Goal: Information Seeking & Learning: Check status

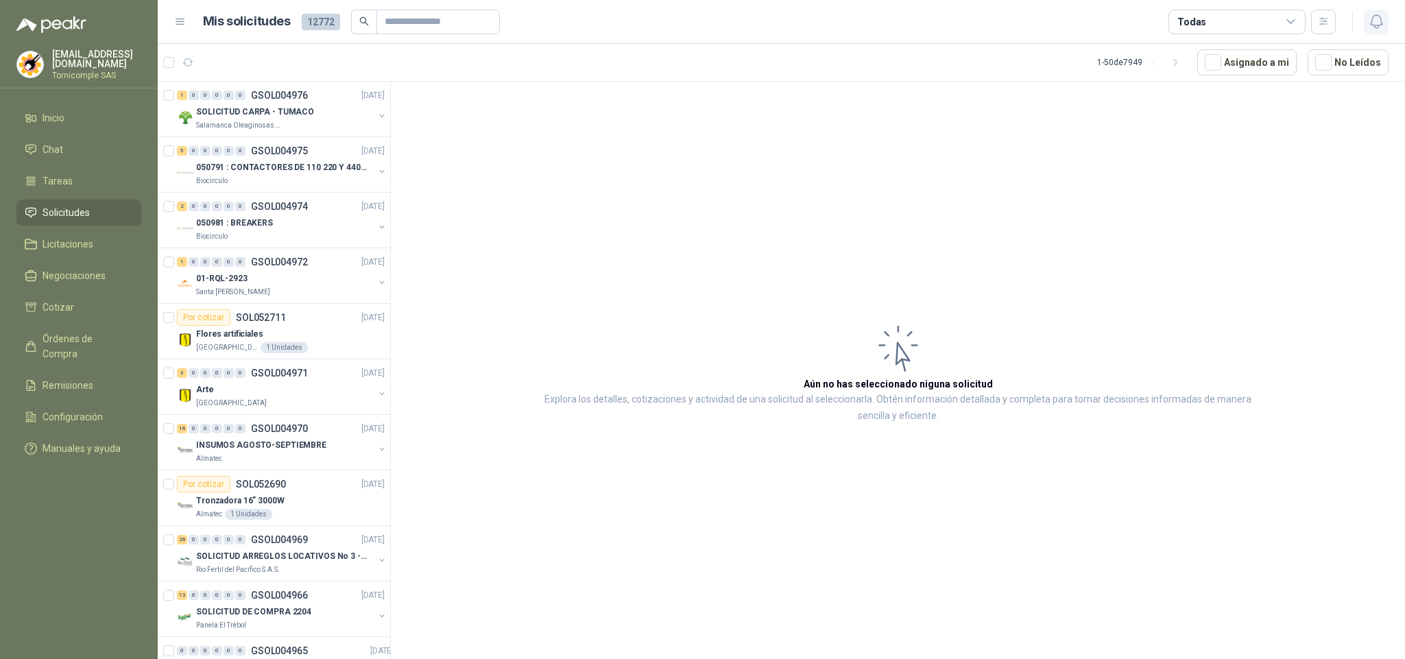
click at [1372, 25] on icon "button" at bounding box center [1376, 21] width 17 height 17
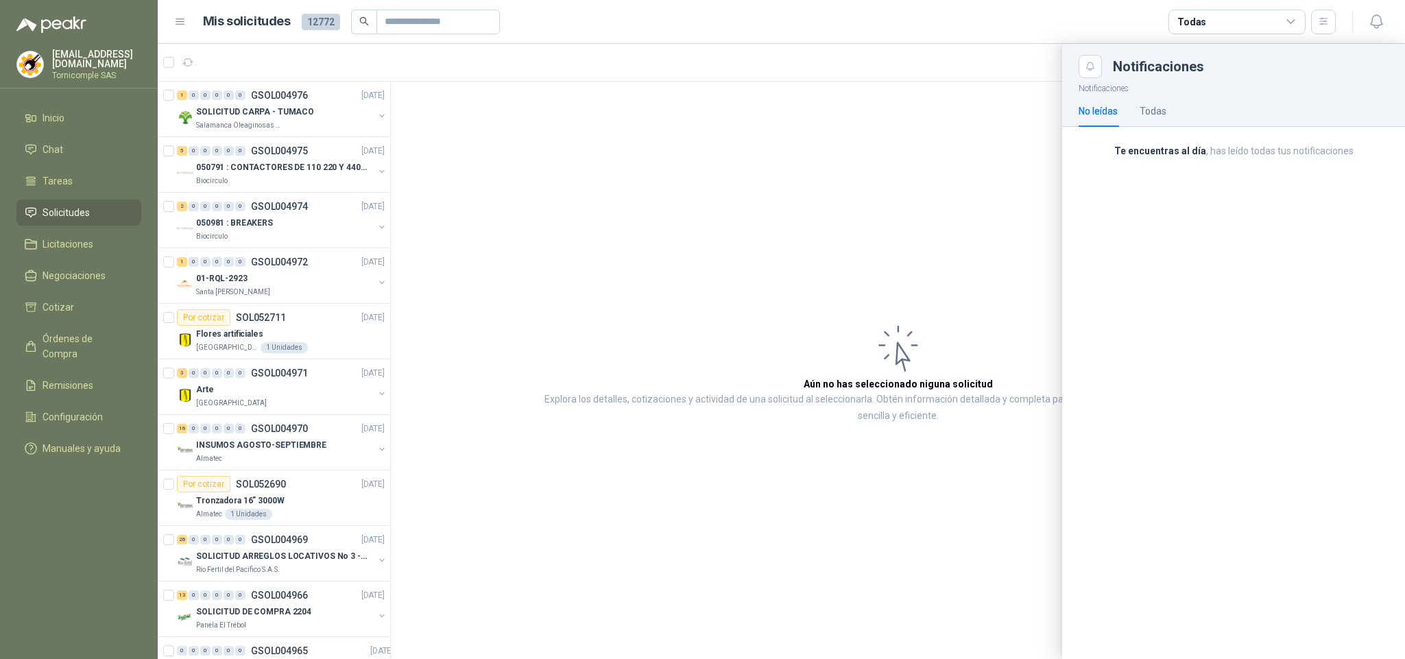
drag, startPoint x: 949, startPoint y: 118, endPoint x: 765, endPoint y: 16, distance: 209.9
click at [943, 112] on div at bounding box center [781, 351] width 1247 height 615
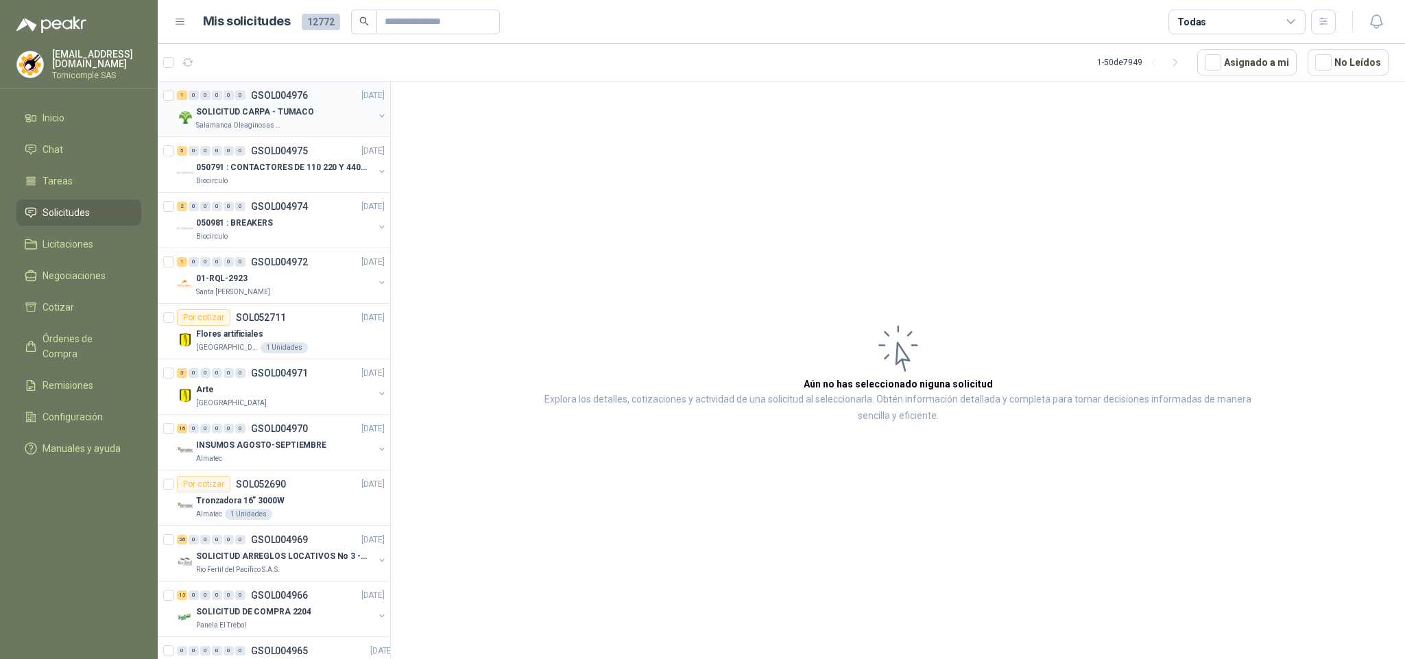
click at [322, 91] on div "1 0 0 0 0 0 GSOL004976 [DATE]" at bounding box center [282, 95] width 211 height 16
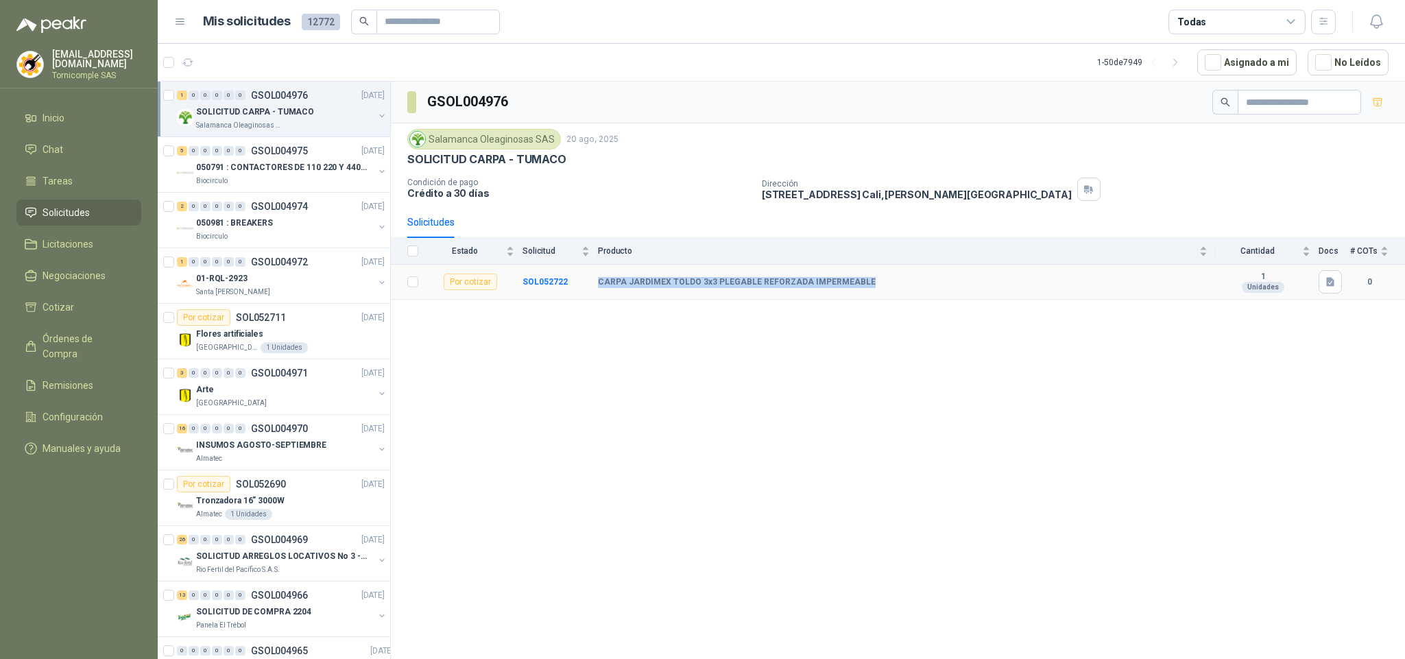
drag, startPoint x: 597, startPoint y: 290, endPoint x: 866, endPoint y: 286, distance: 269.5
click at [866, 286] on tr "Por cotizar SOL052722 CARPA JARDIMEX TOLDO 3x3 PLEGABLE REFORZADA IMPERMEABLE 1…" at bounding box center [898, 282] width 1014 height 35
click at [843, 360] on div "GSOL004976 Salamanca Oleaginosas SAS [DATE] SOLICITUD CARPA - TUMACO Condición …" at bounding box center [898, 373] width 1014 height 582
click at [99, 195] on ul "Inicio Chat Tareas Solicitudes Licitaciones Negociaciones Cotizar Órdenes de Co…" at bounding box center [79, 286] width 158 height 362
click at [99, 210] on li "Solicitudes" at bounding box center [79, 212] width 108 height 15
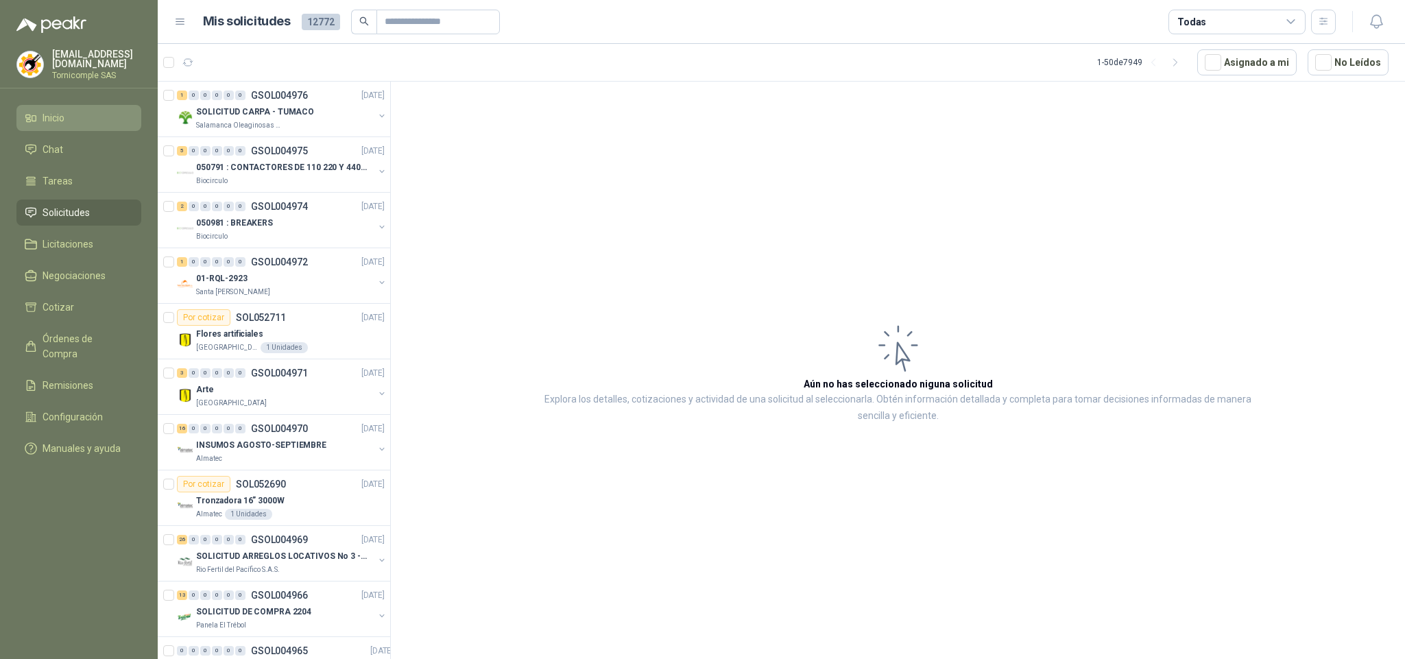
click at [76, 106] on link "Inicio" at bounding box center [78, 118] width 125 height 26
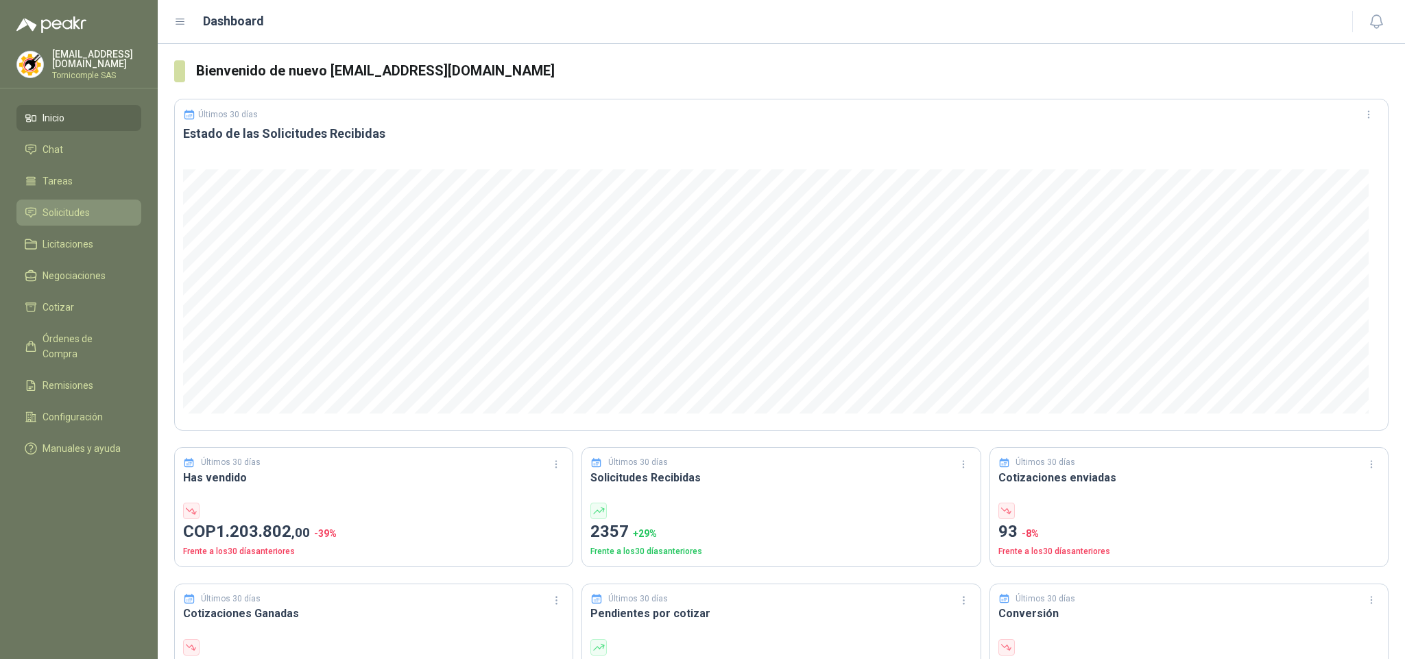
click at [118, 208] on li "Solicitudes" at bounding box center [79, 212] width 108 height 15
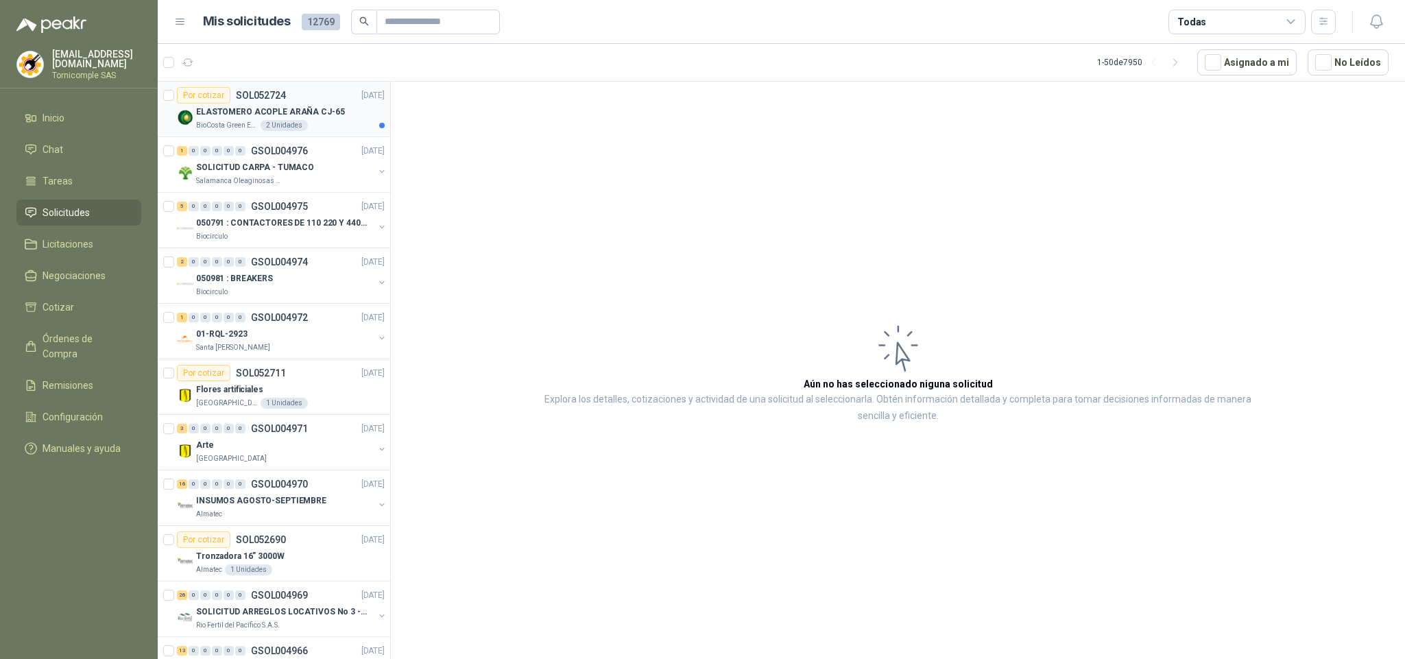
click at [295, 106] on p "ELASTOMERO ACOPLE ARAÑA CJ-65" at bounding box center [270, 112] width 149 height 13
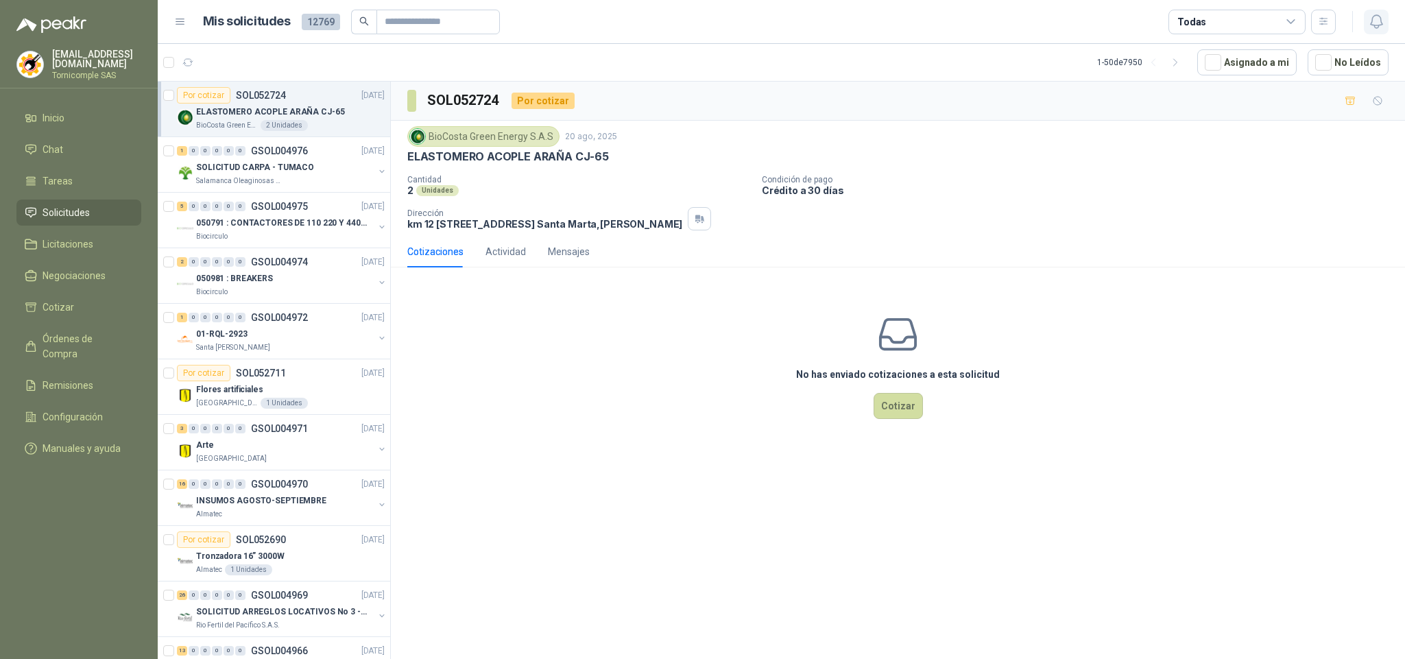
click at [1371, 29] on icon "button" at bounding box center [1376, 21] width 17 height 17
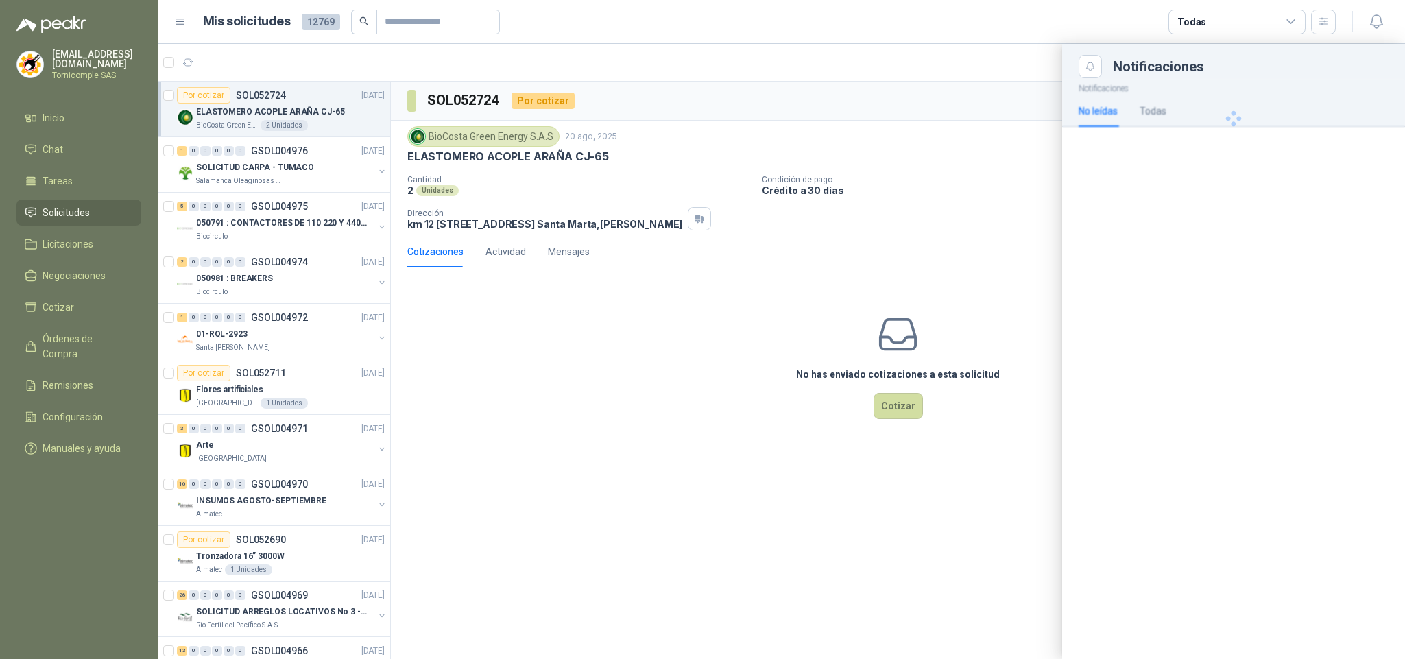
click at [1195, 169] on div "Notificaciones No leídas Todas" at bounding box center [1233, 368] width 343 height 581
click at [843, 226] on div at bounding box center [781, 351] width 1247 height 615
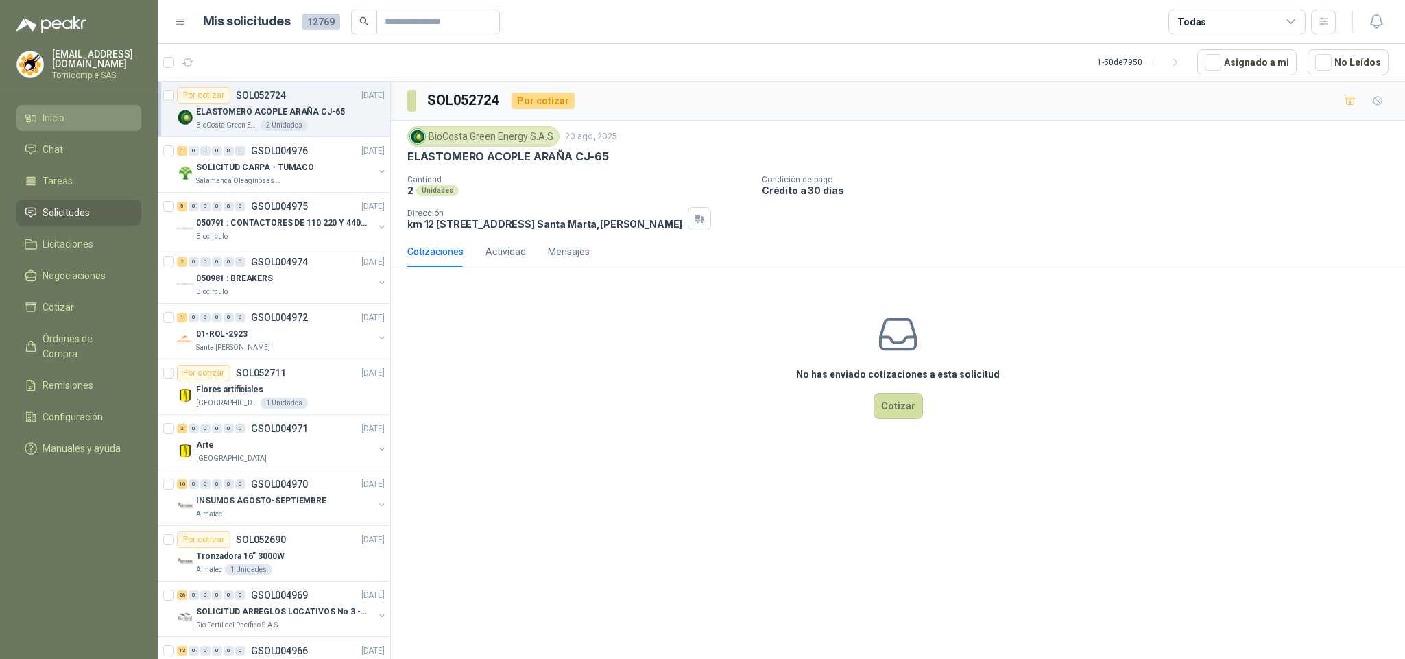
drag, startPoint x: 76, startPoint y: 212, endPoint x: 43, endPoint y: 103, distance: 113.9
click at [75, 211] on span "Solicitudes" at bounding box center [66, 212] width 47 height 15
click at [42, 105] on link "Inicio" at bounding box center [78, 118] width 125 height 26
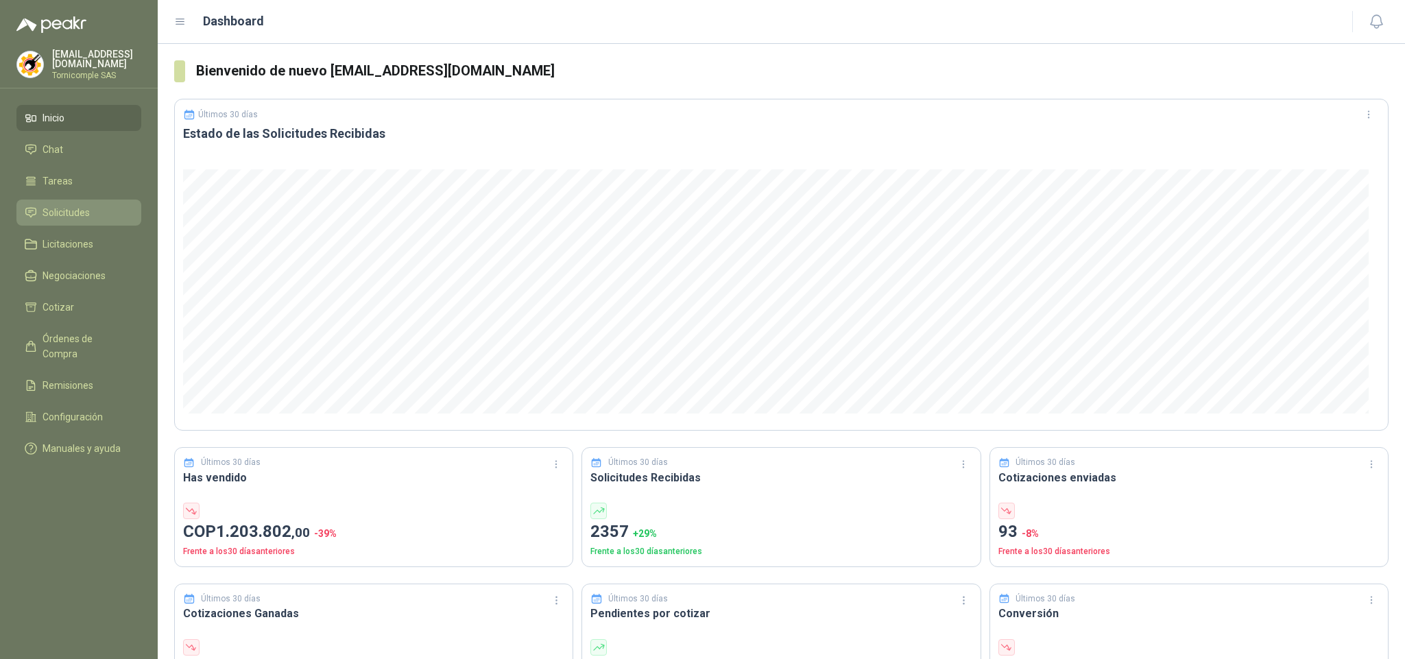
click at [67, 205] on span "Solicitudes" at bounding box center [66, 212] width 47 height 15
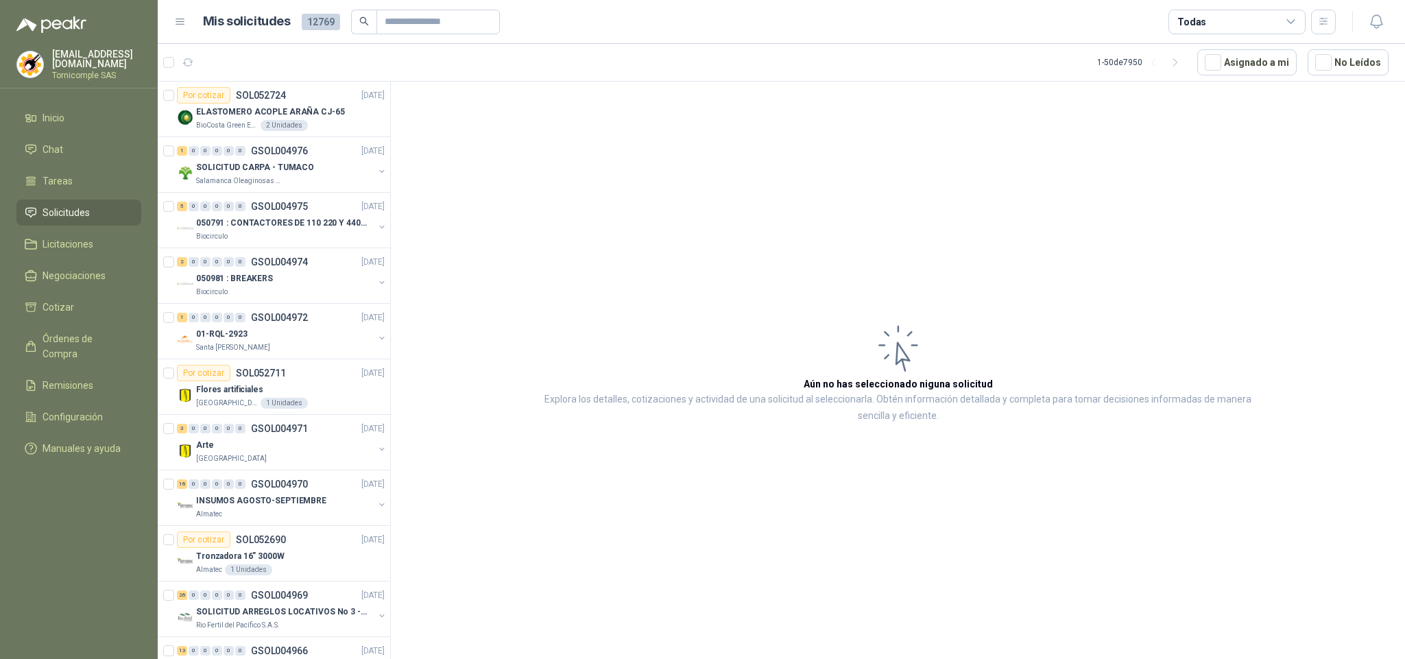
click at [46, 215] on span "Solicitudes" at bounding box center [66, 212] width 47 height 15
click at [60, 112] on span "Inicio" at bounding box center [54, 117] width 22 height 15
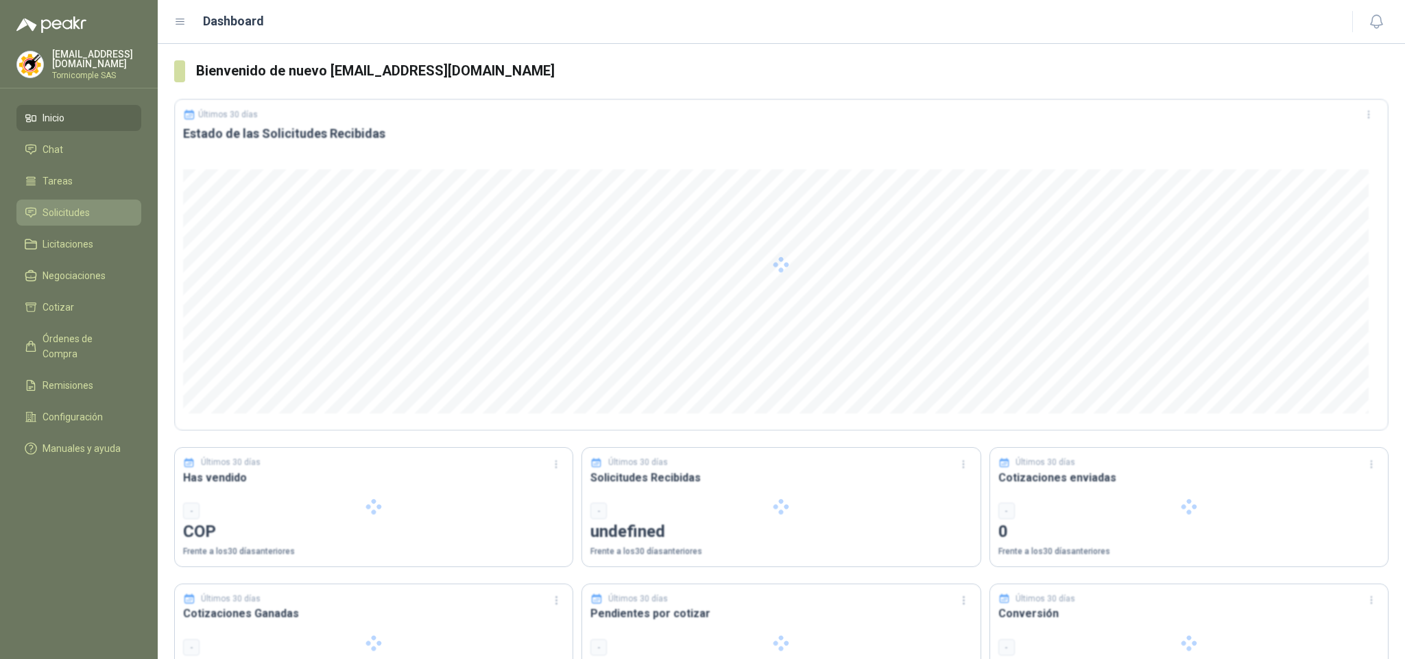
click at [71, 216] on span "Solicitudes" at bounding box center [66, 212] width 47 height 15
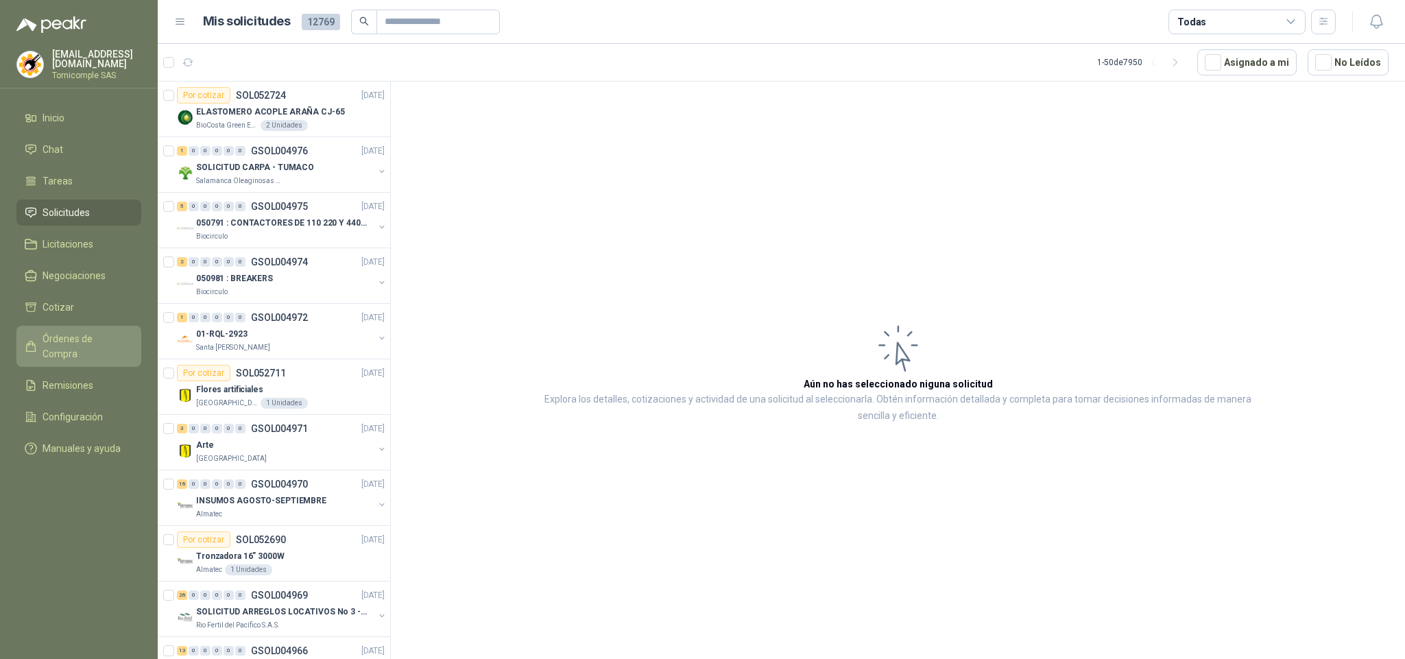
click at [99, 326] on link "Órdenes de Compra" at bounding box center [78, 346] width 125 height 41
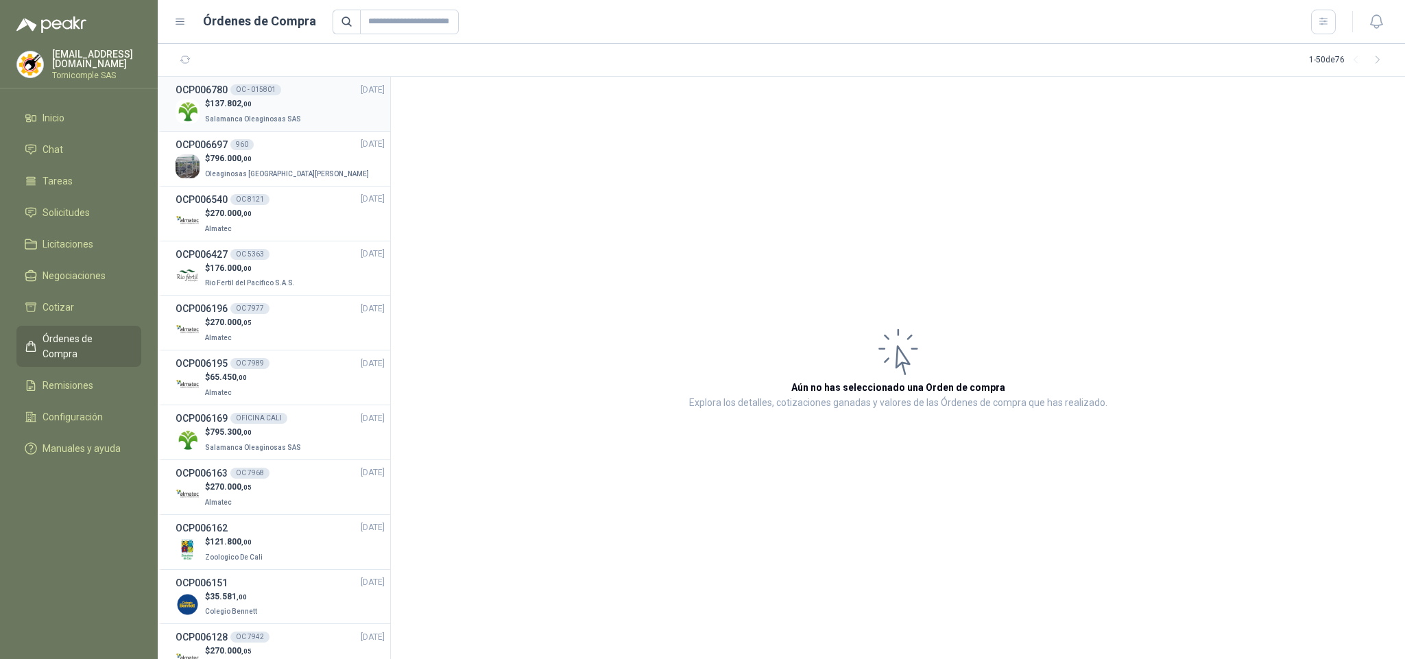
click at [333, 95] on div "OCP006780 OC - 015801 [DATE]" at bounding box center [280, 89] width 209 height 15
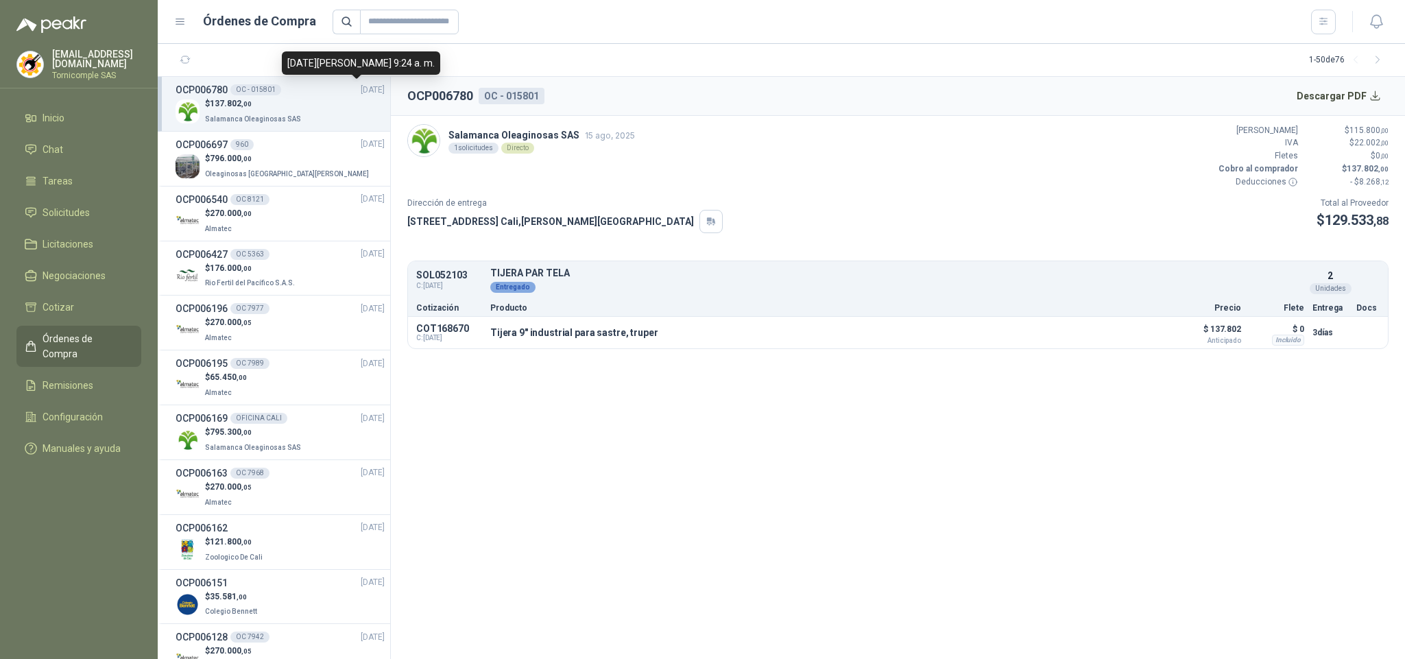
drag, startPoint x: 320, startPoint y: 64, endPoint x: 422, endPoint y: 73, distance: 103.2
click at [422, 73] on div "[DATE][PERSON_NAME] 9:24 a. m." at bounding box center [361, 62] width 158 height 23
click at [87, 205] on span "Solicitudes" at bounding box center [66, 212] width 47 height 15
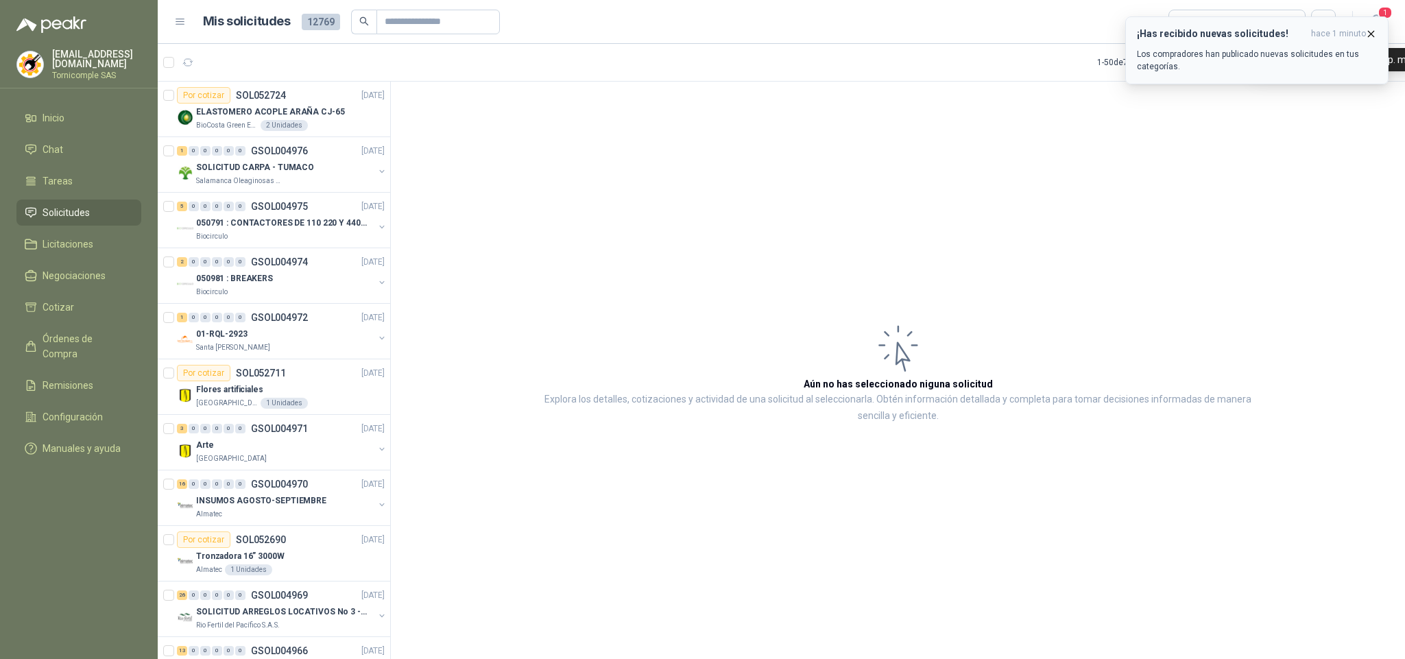
click at [1360, 27] on button "¡Has recibido nuevas solicitudes! hace 1 minuto Los compradores han publicado n…" at bounding box center [1256, 50] width 263 height 68
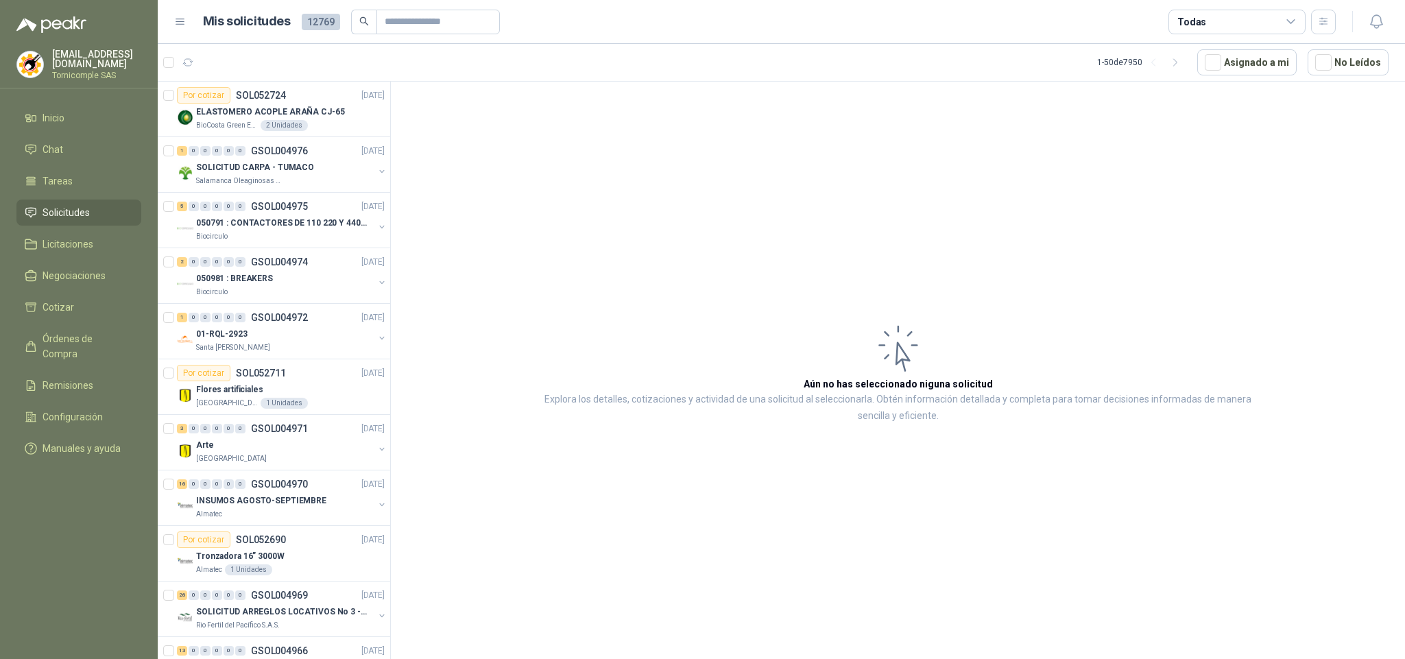
click at [1360, 27] on div at bounding box center [1362, 21] width 53 height 21
click at [1373, 23] on icon "button" at bounding box center [1376, 21] width 17 height 17
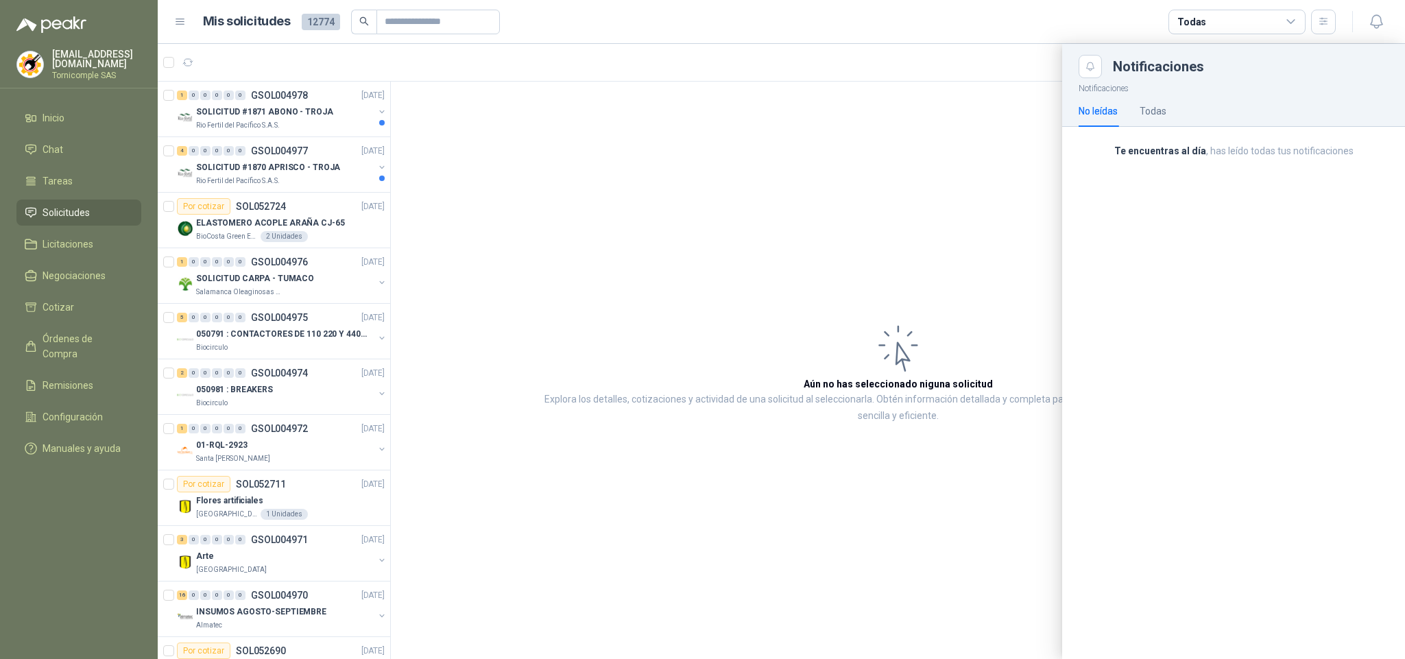
click at [233, 167] on div at bounding box center [781, 351] width 1247 height 615
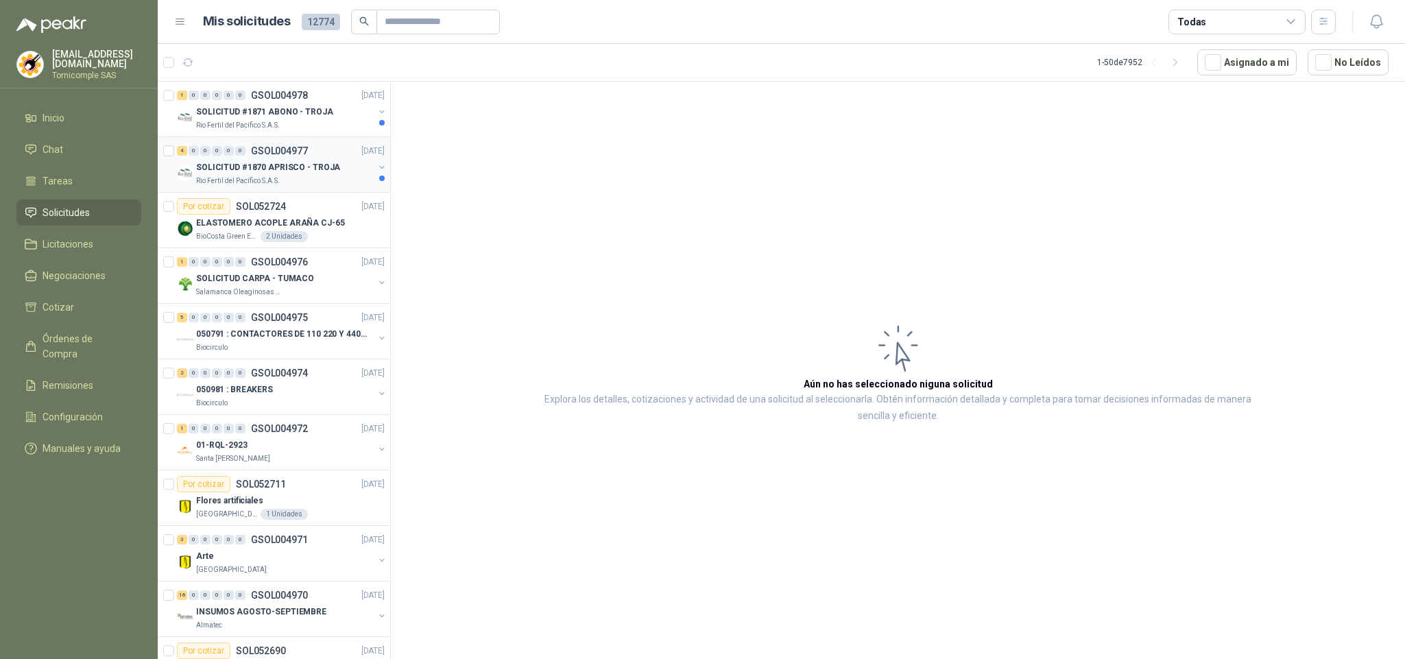
click at [237, 167] on p "SOLICITUD #1870 APRISCO - TROJA" at bounding box center [268, 167] width 144 height 13
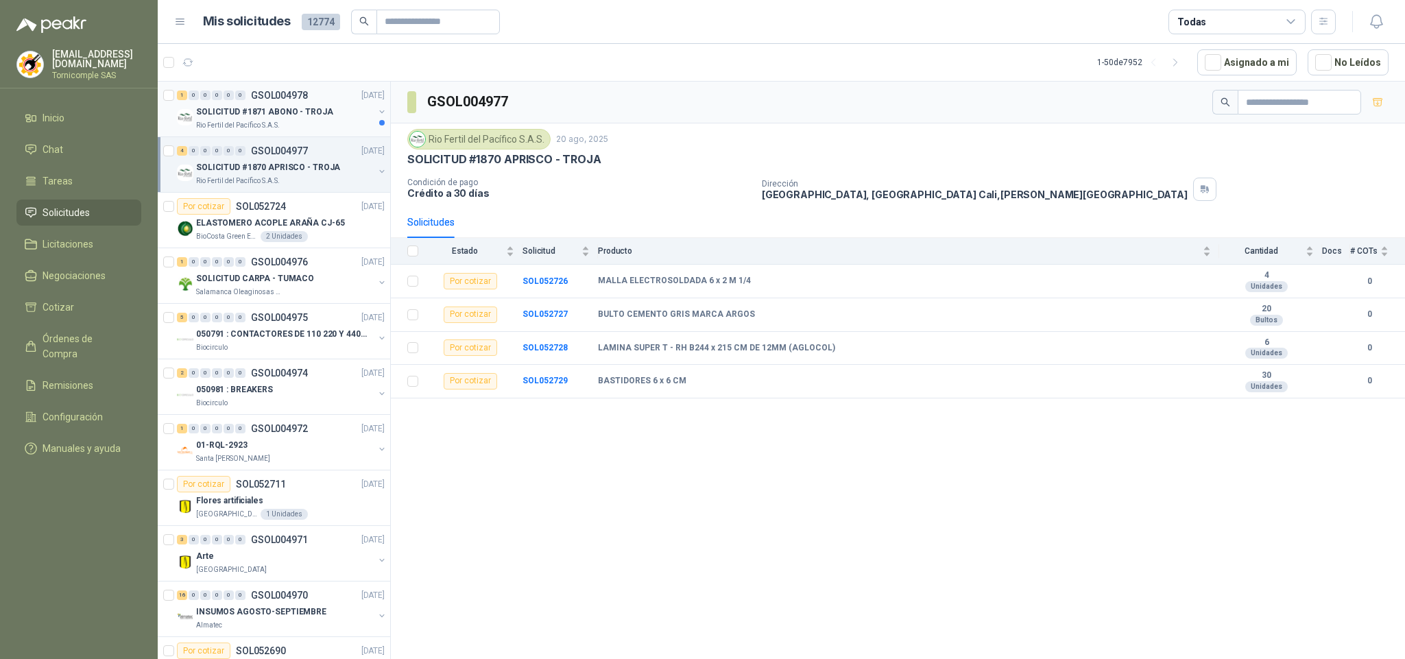
click at [295, 134] on div "1 0 0 0 0 0 GSOL004978 [DATE] SOLICITUD #1871 ABONO - TROJA Rio Fertil [PERSON_…" at bounding box center [274, 110] width 232 height 56
click at [235, 105] on div "SOLICITUD #1871 ABONO - TROJA" at bounding box center [285, 112] width 178 height 16
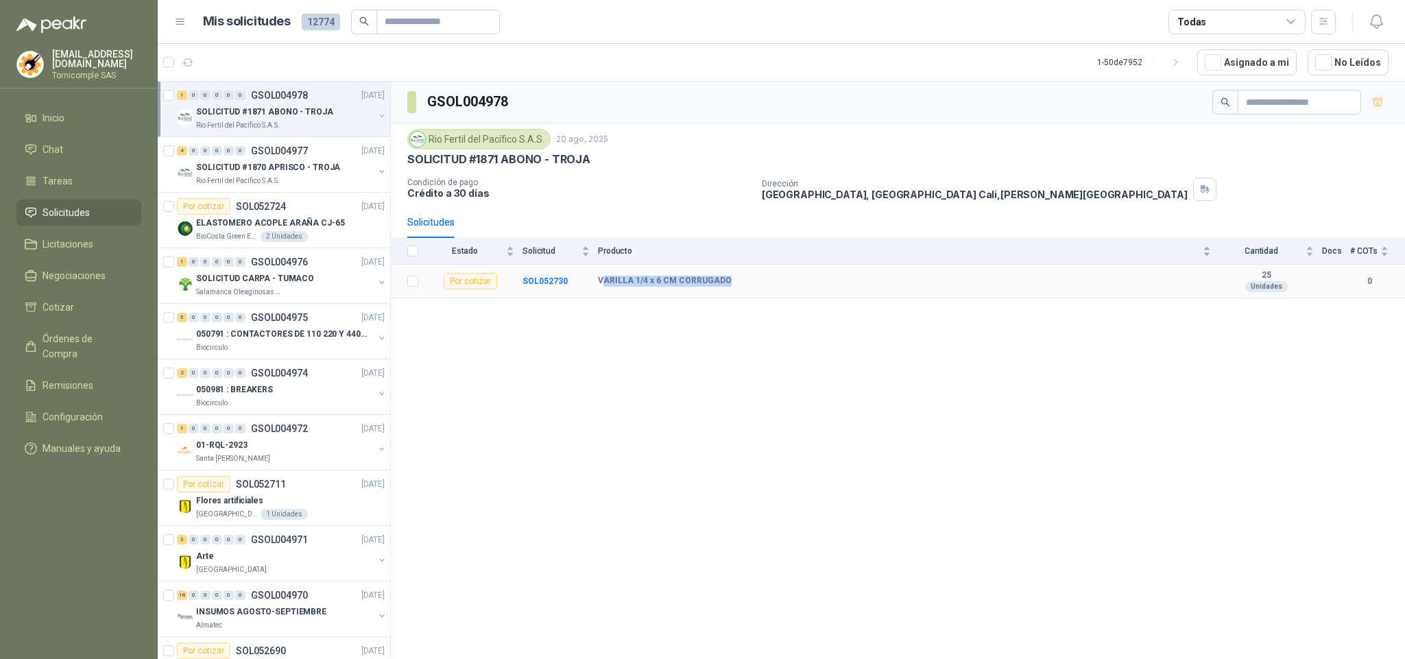
drag, startPoint x: 601, startPoint y: 291, endPoint x: 726, endPoint y: 288, distance: 124.8
click at [726, 288] on td "VARILLA 1/4 x 6 CM CORRUGADO" at bounding box center [908, 282] width 621 height 34
click at [819, 540] on div "GSOL004978 Rio Fertil [PERSON_NAME] S.A.S. [DATE] SOLICITUD #1871 ABONO - TROJA…" at bounding box center [898, 373] width 1014 height 582
